Goal: Information Seeking & Learning: Learn about a topic

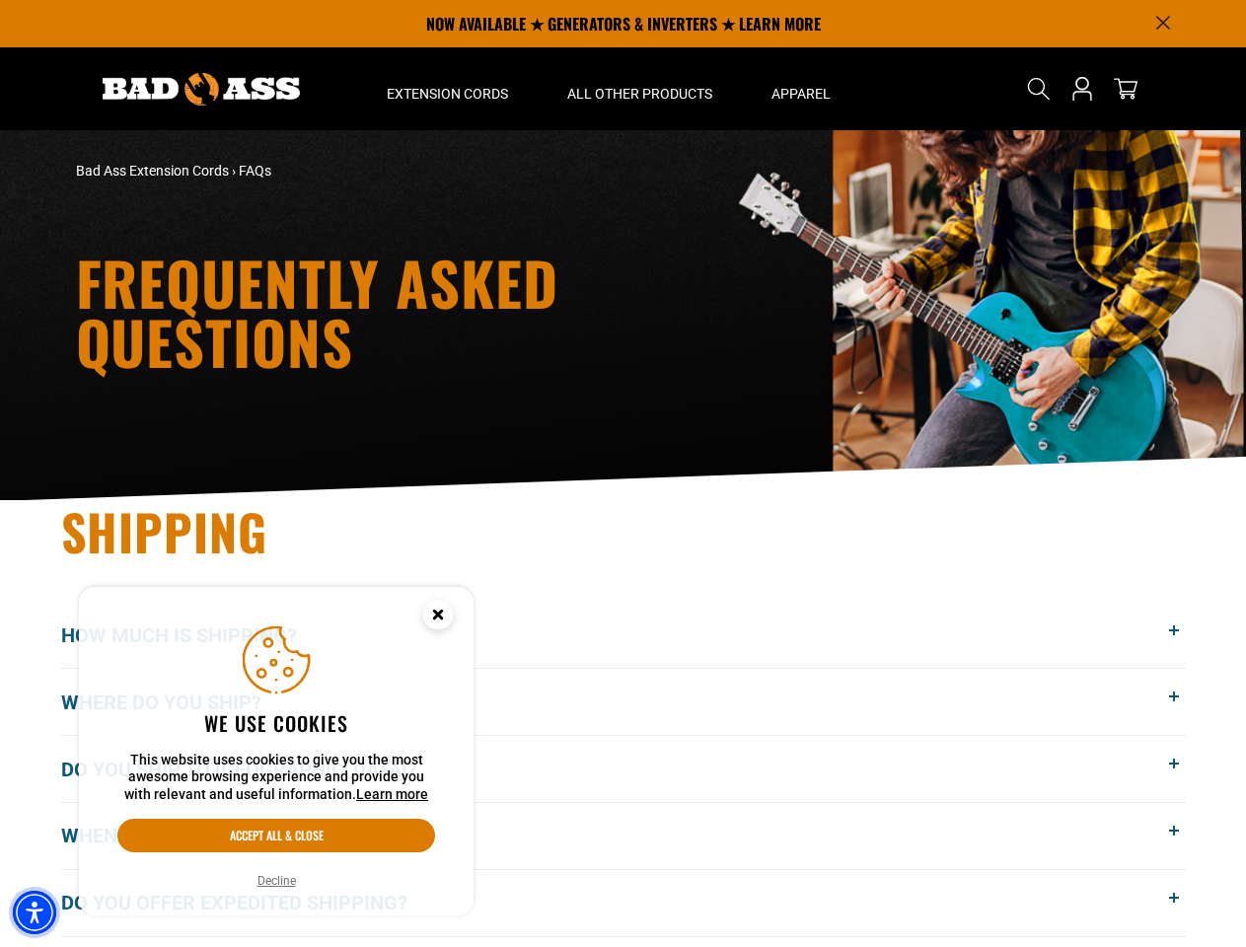
click at [35, 912] on img "Accessibility Menu" at bounding box center [34, 912] width 43 height 43
